Goal: Connect with others: Participate in discussion

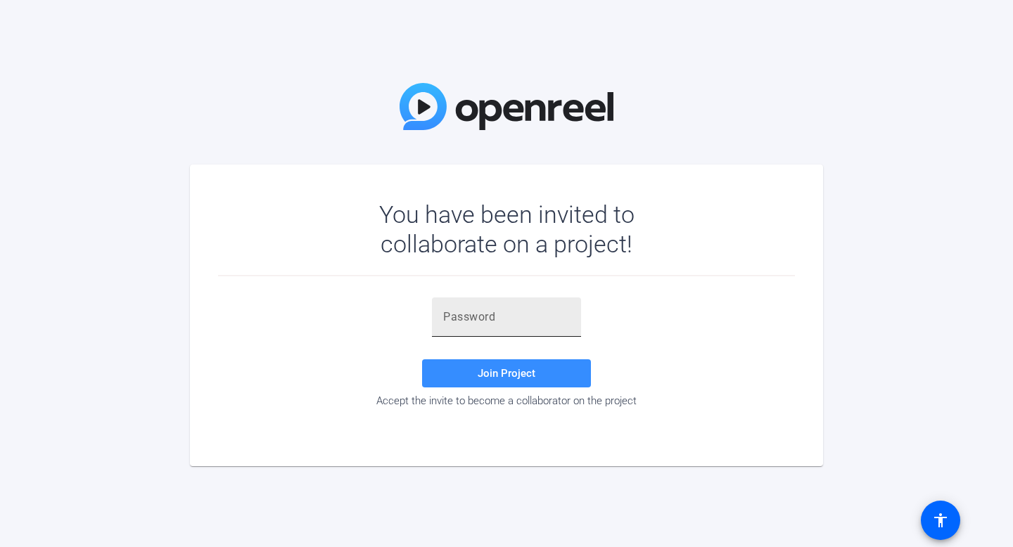
click at [475, 317] on input "text" at bounding box center [506, 317] width 127 height 17
paste input "qiiSnz"
type input "qiiSnz"
click at [461, 380] on span at bounding box center [506, 374] width 169 height 34
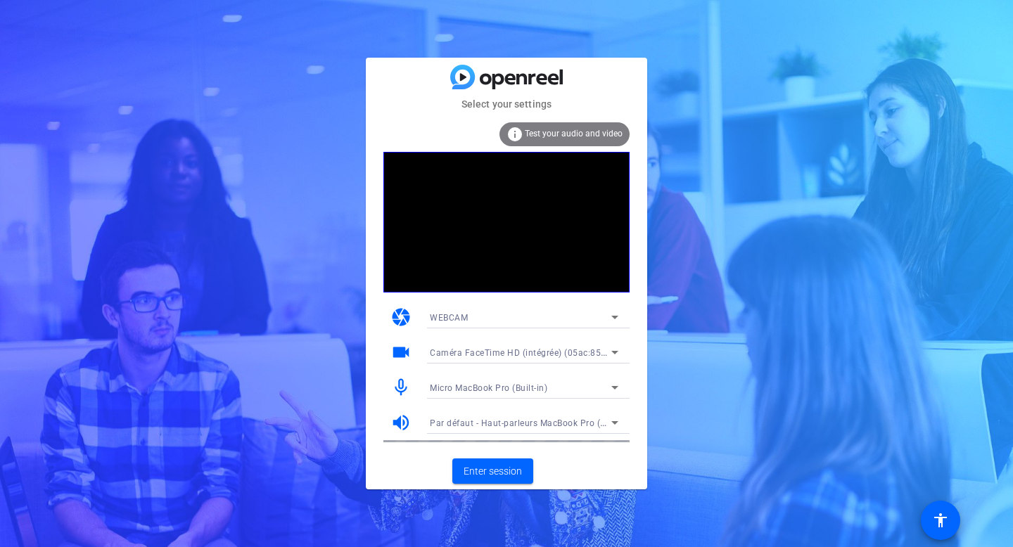
click at [613, 315] on icon at bounding box center [614, 317] width 17 height 17
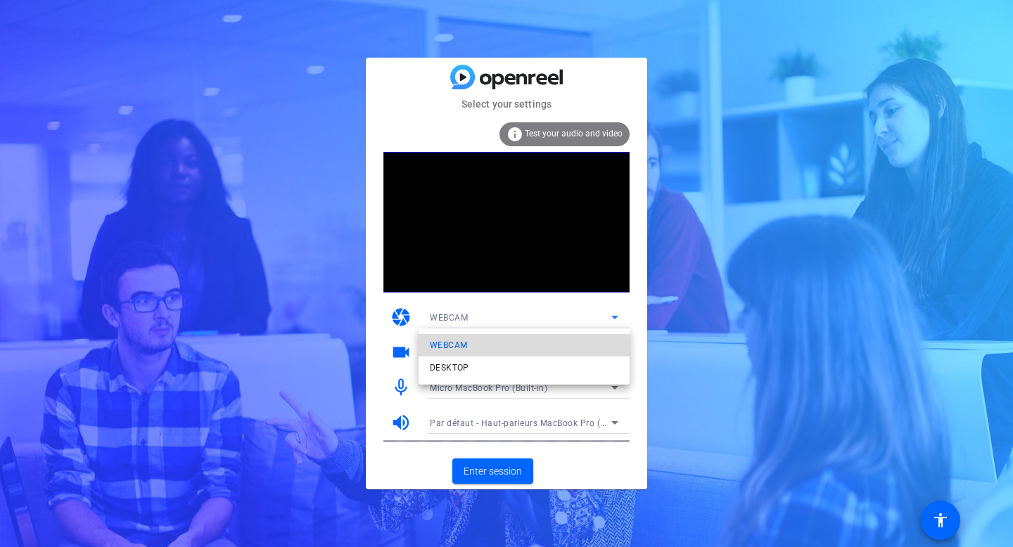
click at [475, 345] on mat-option "WEBCAM" at bounding box center [524, 345] width 211 height 23
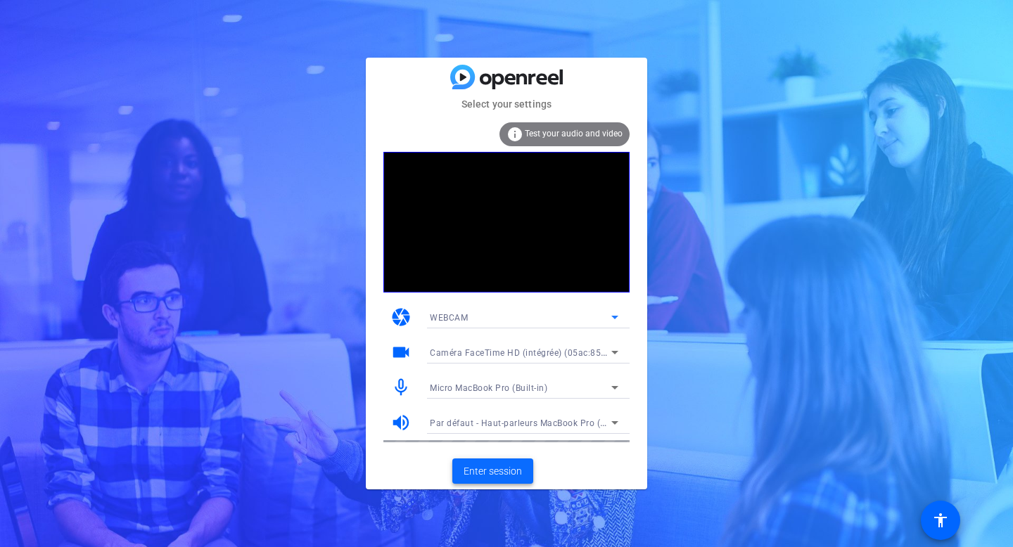
click at [477, 474] on span "Enter session" at bounding box center [493, 471] width 58 height 15
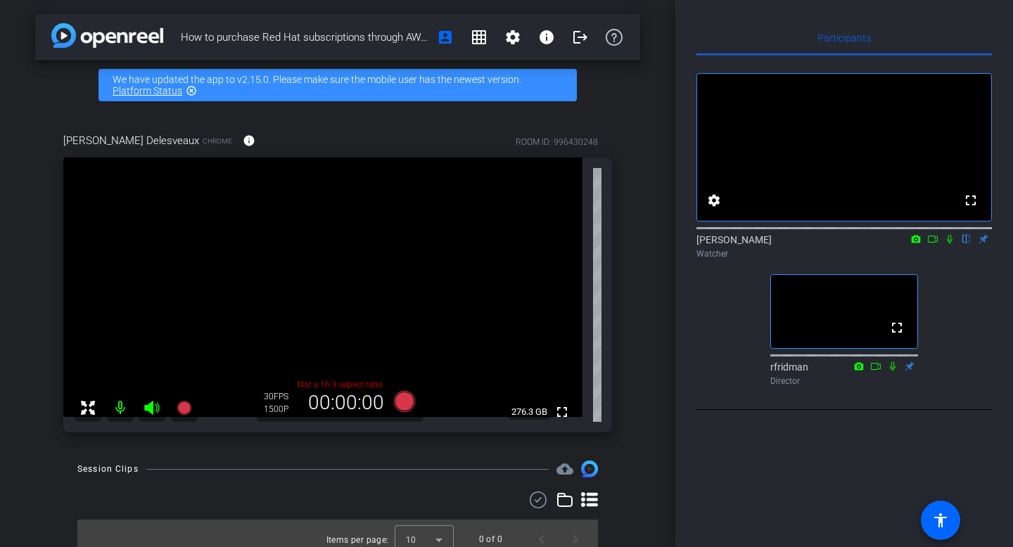
click at [948, 244] on icon at bounding box center [949, 239] width 11 height 10
click at [935, 243] on icon at bounding box center [933, 239] width 10 height 7
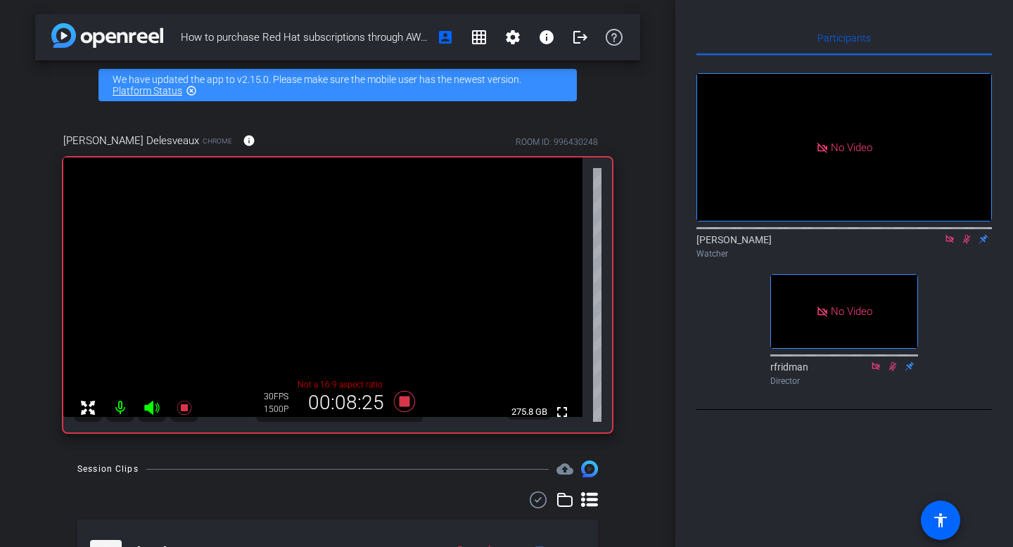
click at [948, 244] on icon at bounding box center [949, 239] width 11 height 10
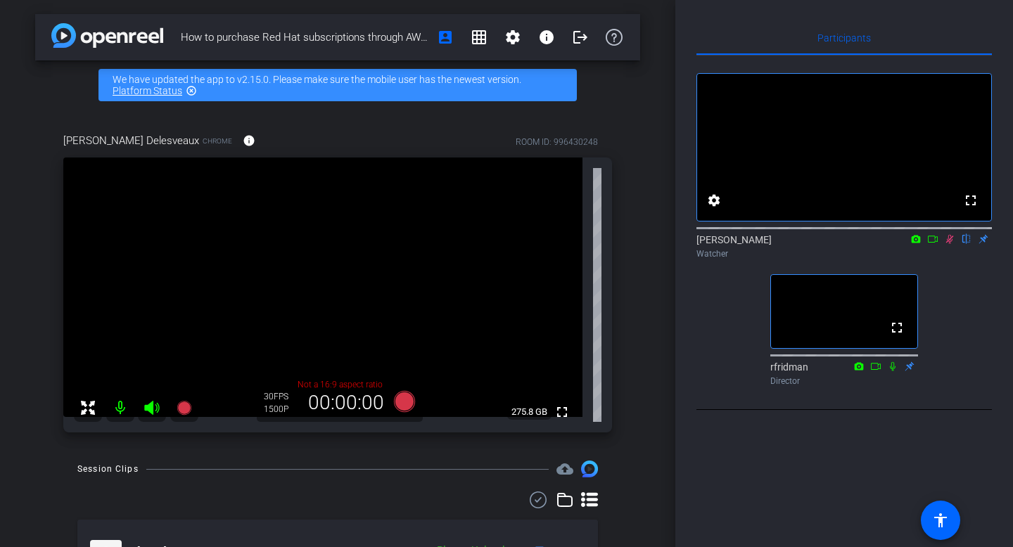
click at [951, 244] on icon at bounding box center [949, 239] width 11 height 10
